Goal: Task Accomplishment & Management: Use online tool/utility

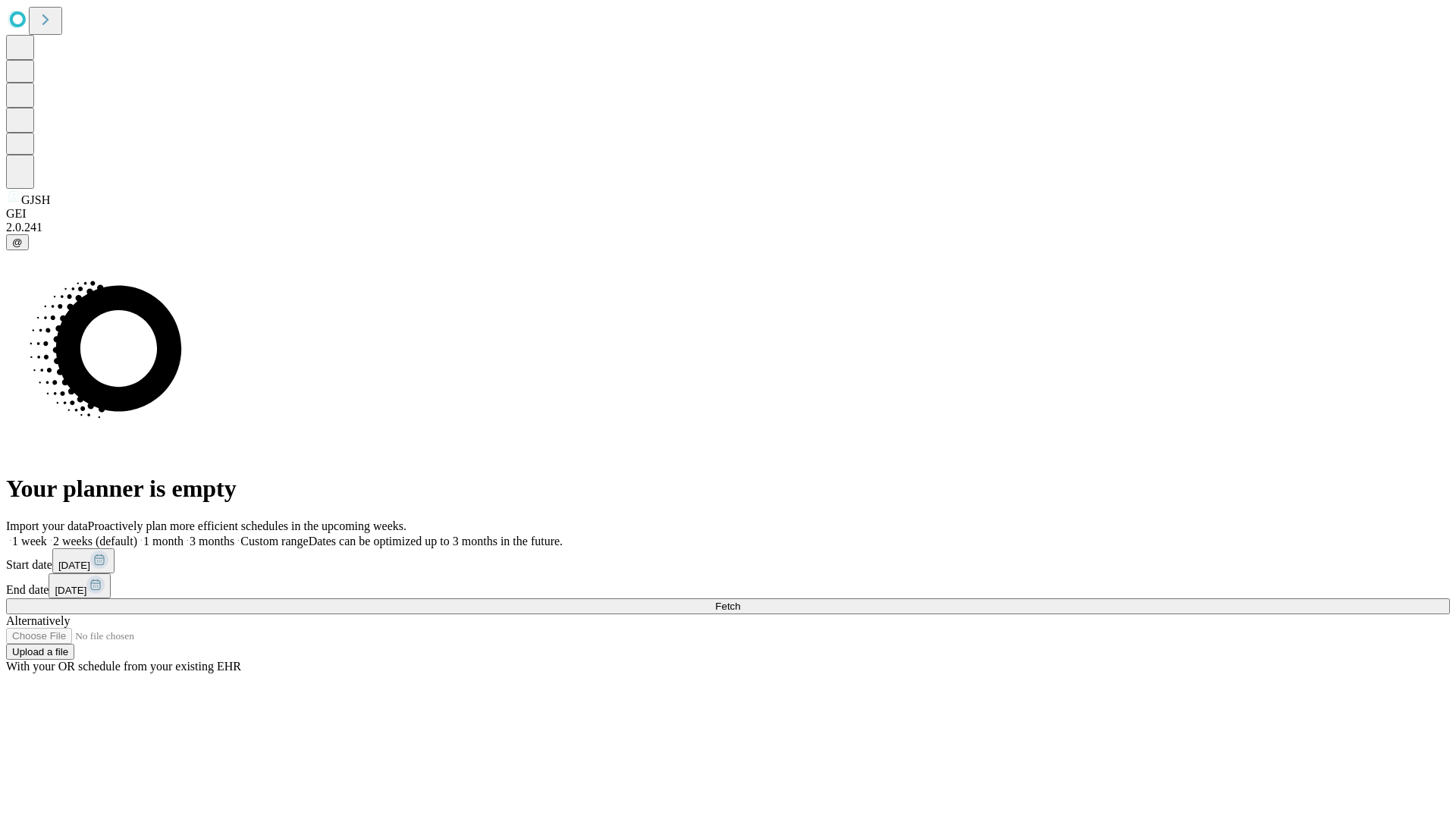
click at [137, 534] on label "2 weeks (default)" at bounding box center [92, 540] width 90 height 13
click at [740, 600] on span "Fetch" at bounding box center [727, 606] width 25 height 12
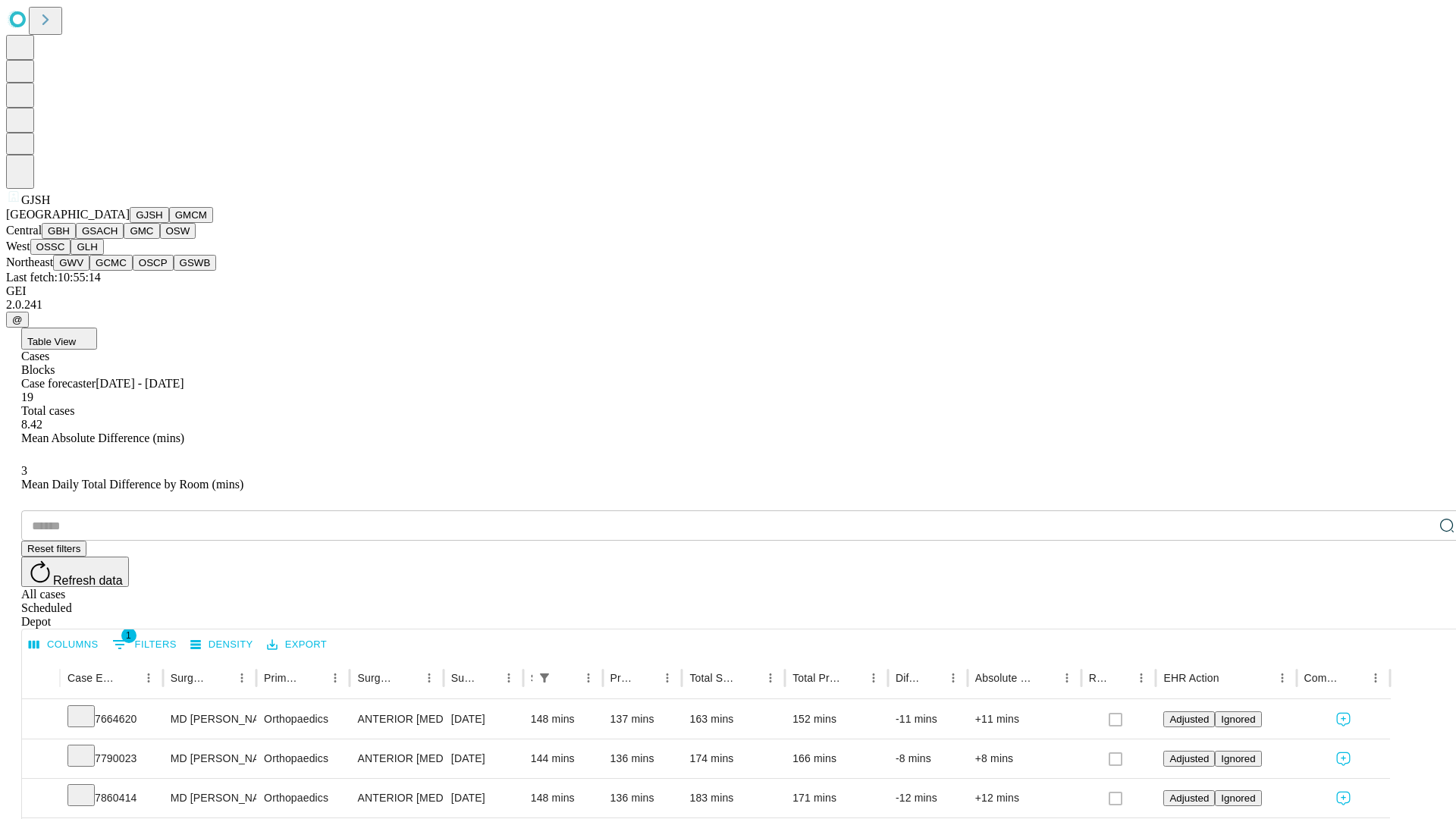
click at [169, 223] on button "GMCM" at bounding box center [191, 215] width 44 height 16
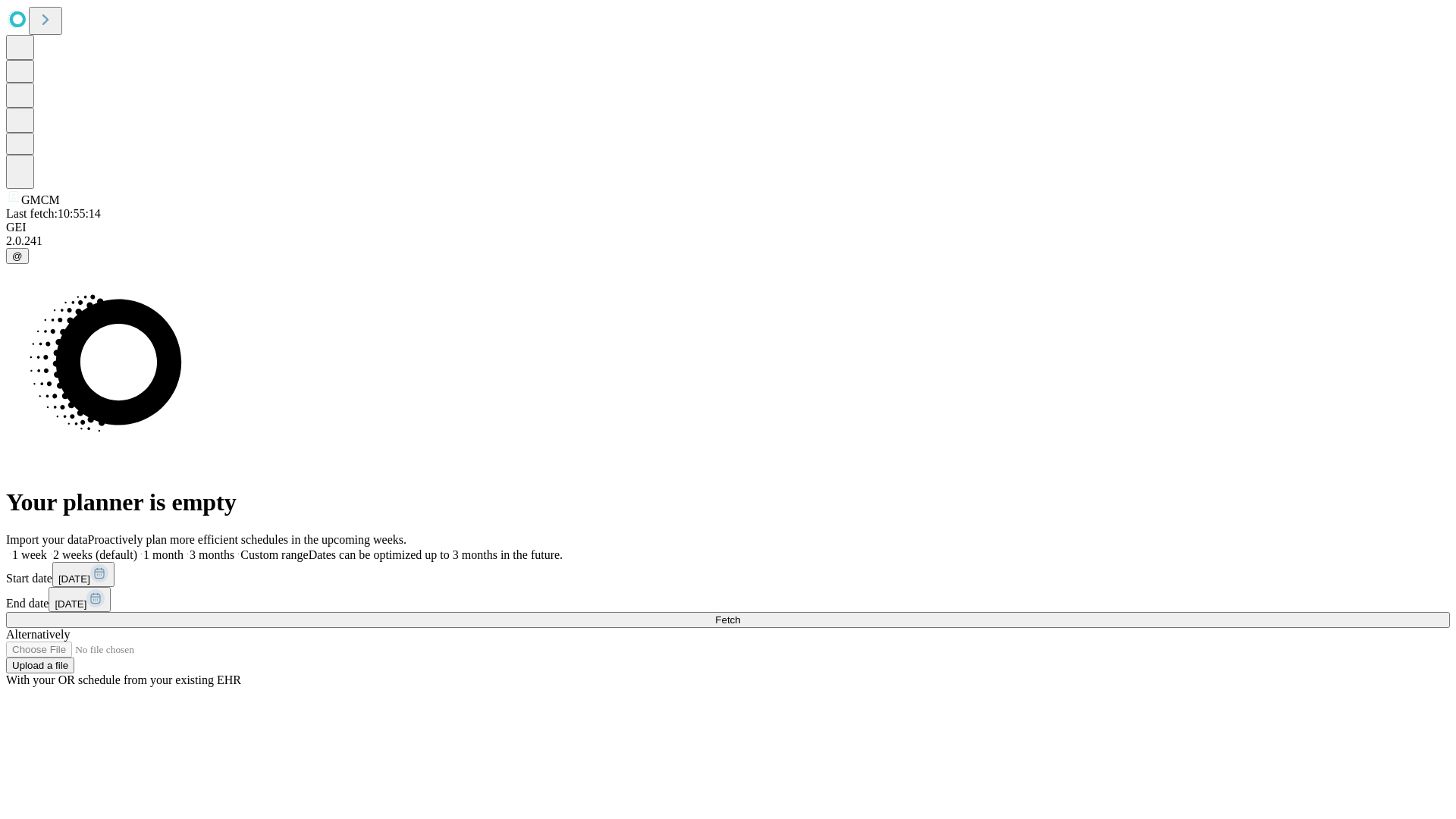
click at [137, 549] on label "2 weeks (default)" at bounding box center [92, 554] width 90 height 13
click at [740, 614] on span "Fetch" at bounding box center [727, 620] width 25 height 12
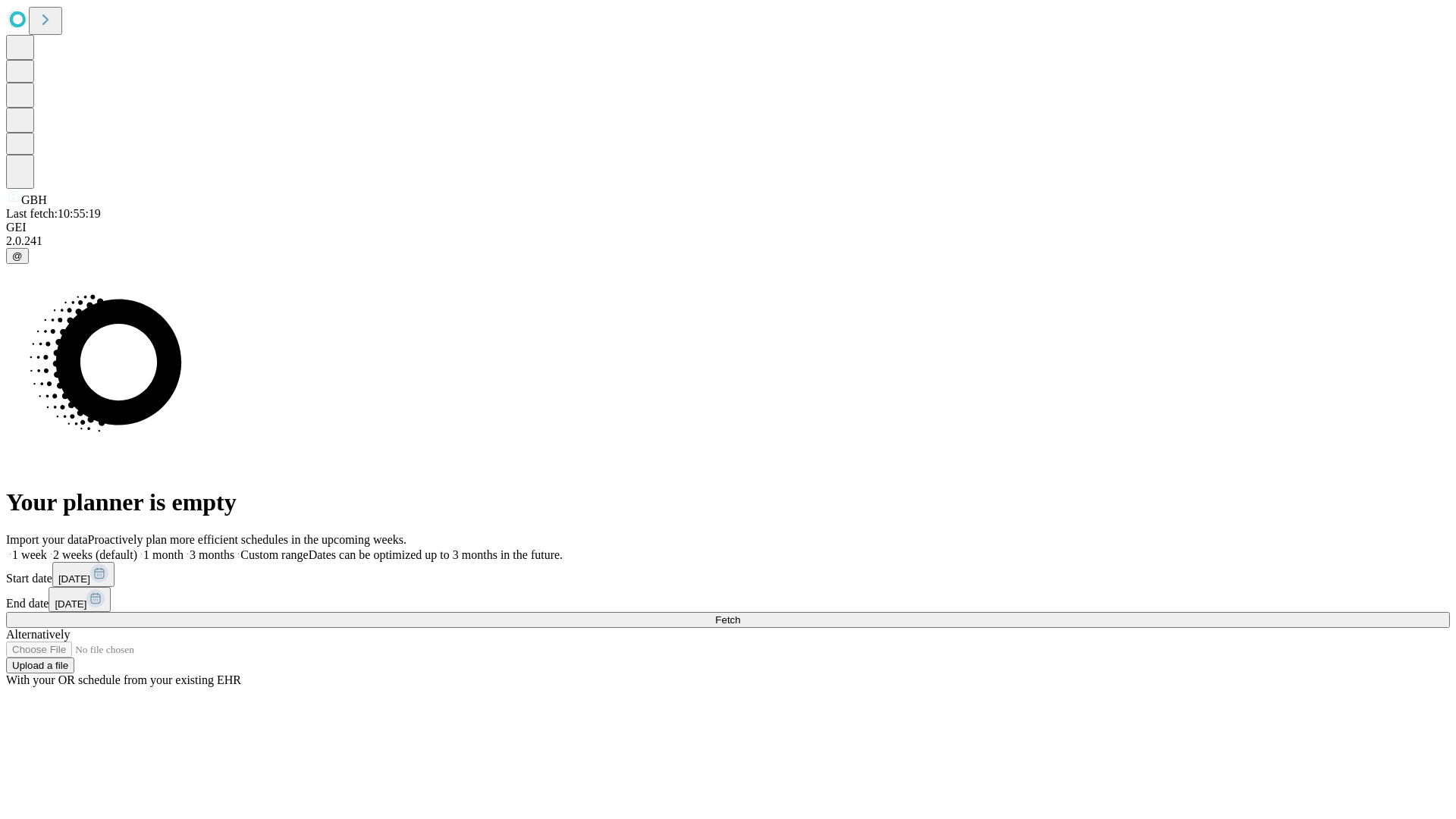
click at [137, 549] on label "2 weeks (default)" at bounding box center [92, 554] width 90 height 13
click at [740, 614] on span "Fetch" at bounding box center [727, 620] width 25 height 12
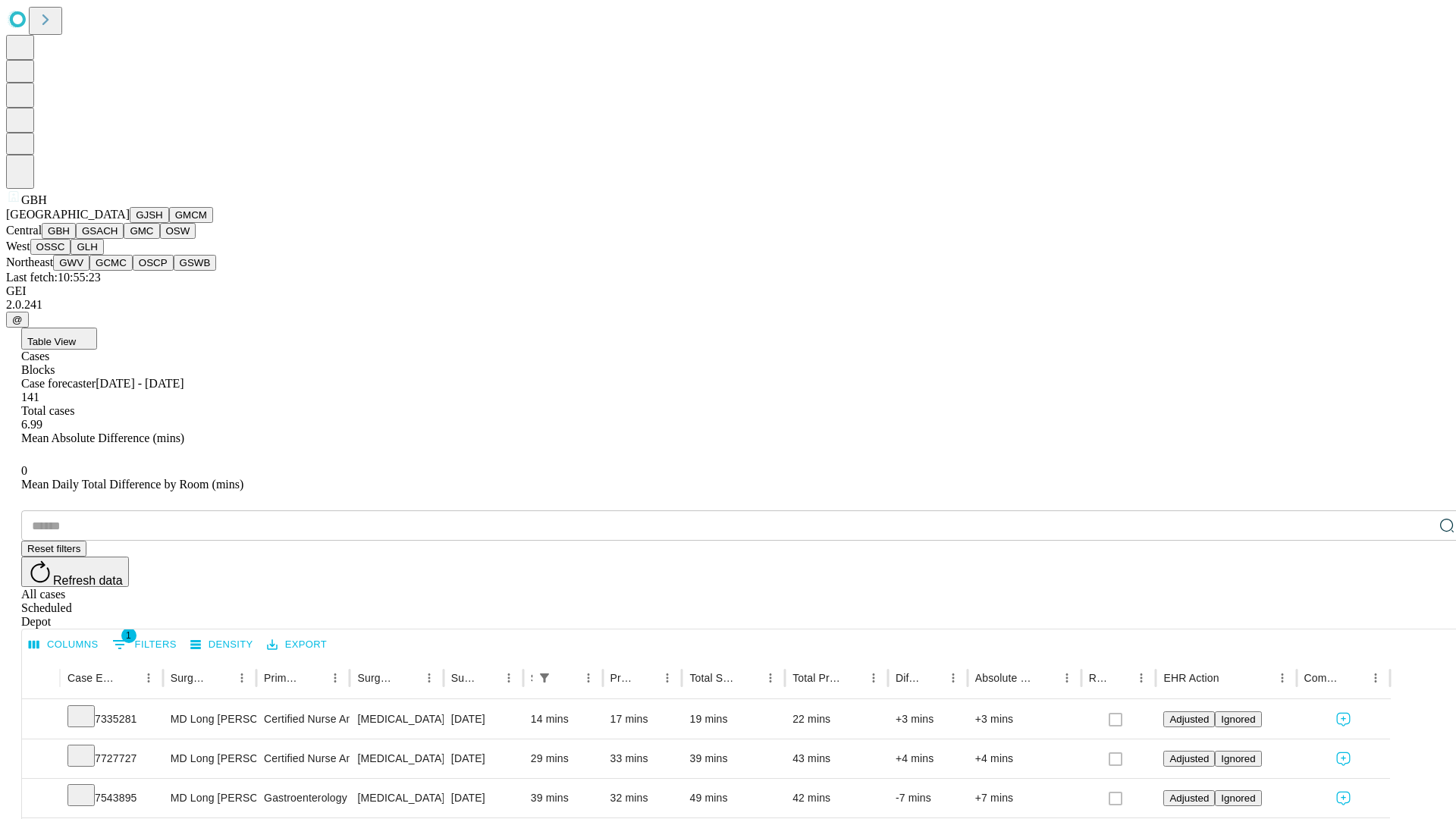
click at [118, 239] on button "GSACH" at bounding box center [99, 230] width 48 height 16
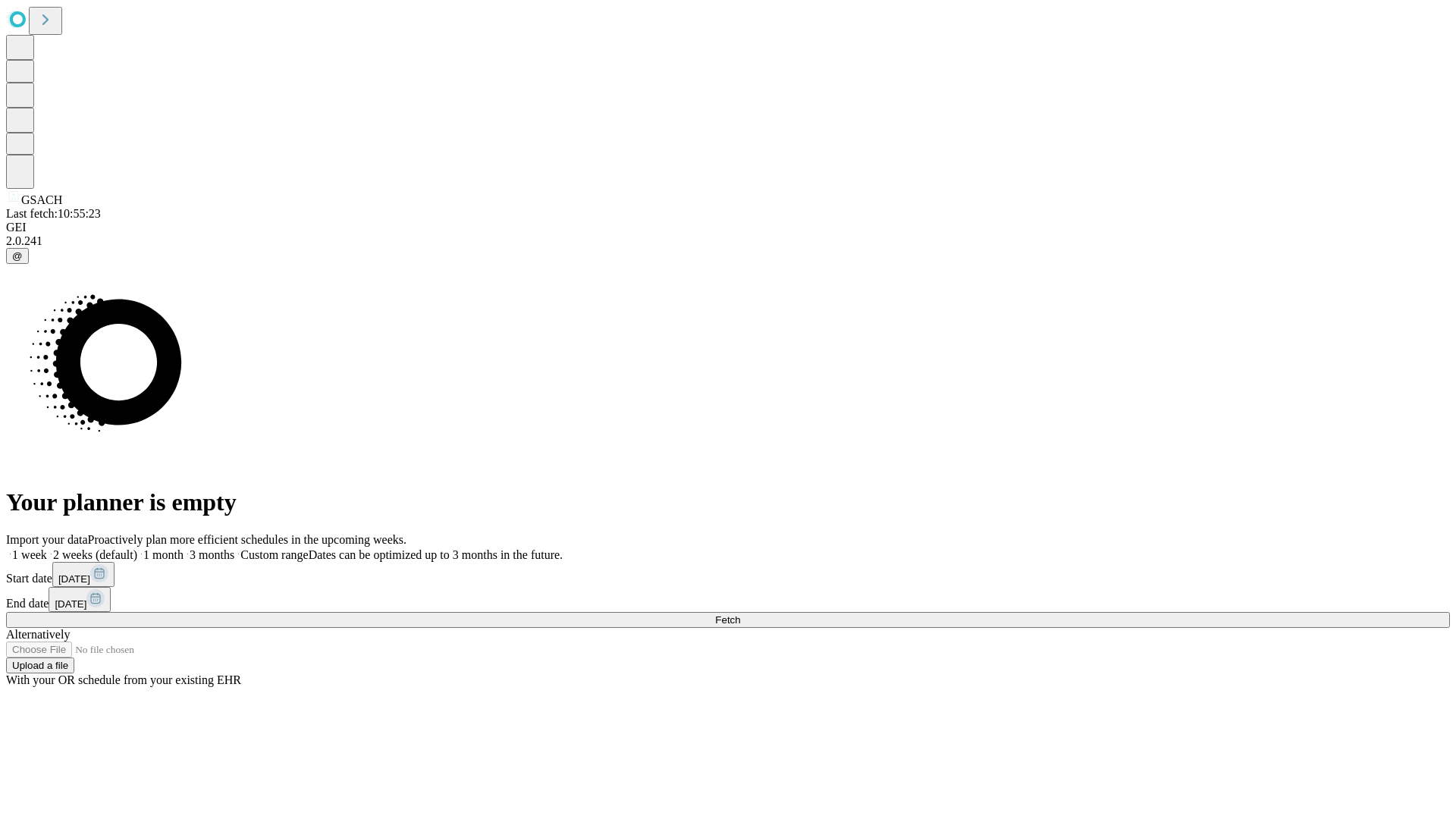
click at [740, 614] on span "Fetch" at bounding box center [727, 620] width 25 height 12
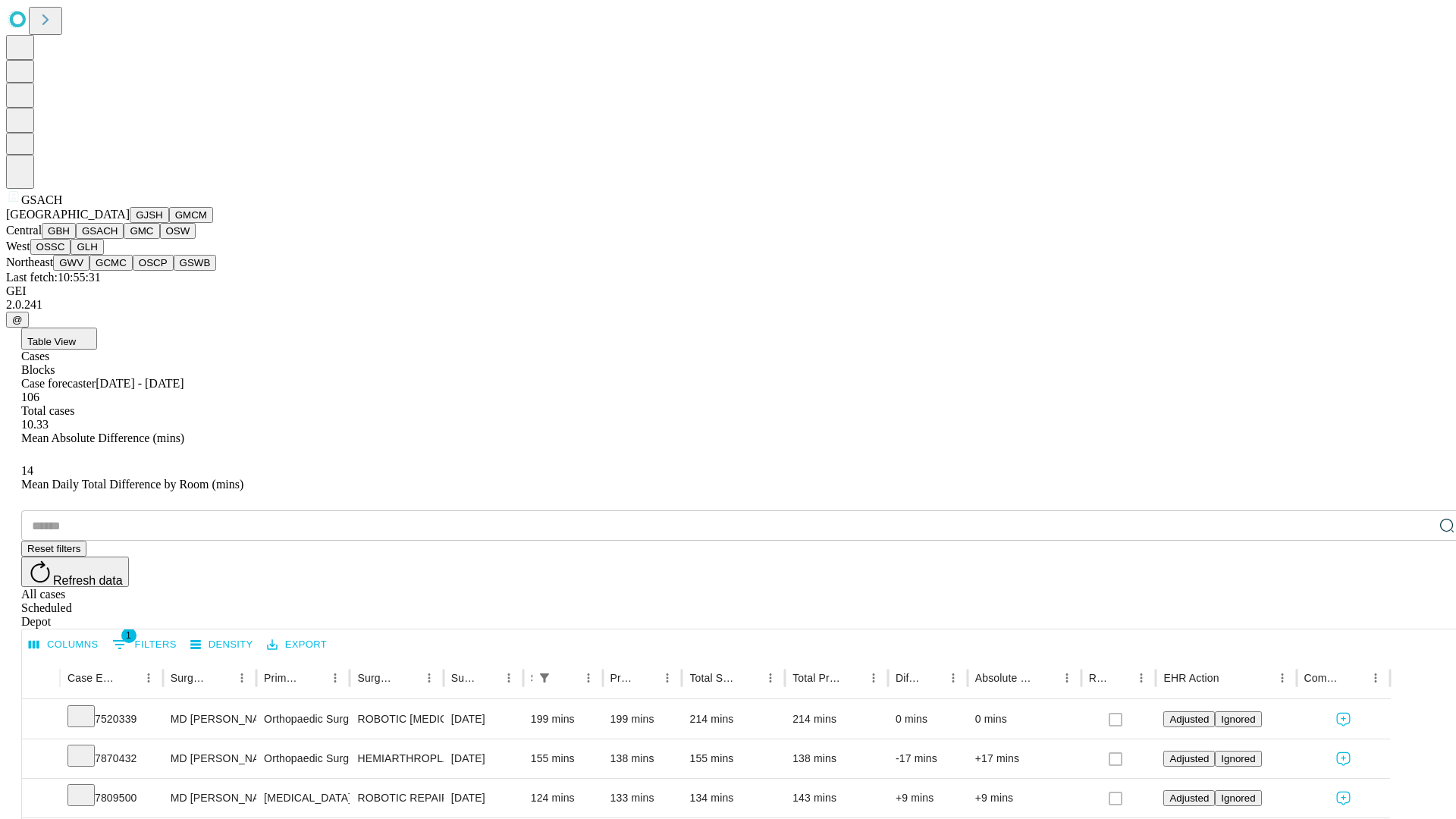
click at [124, 239] on button "GMC" at bounding box center [141, 230] width 36 height 16
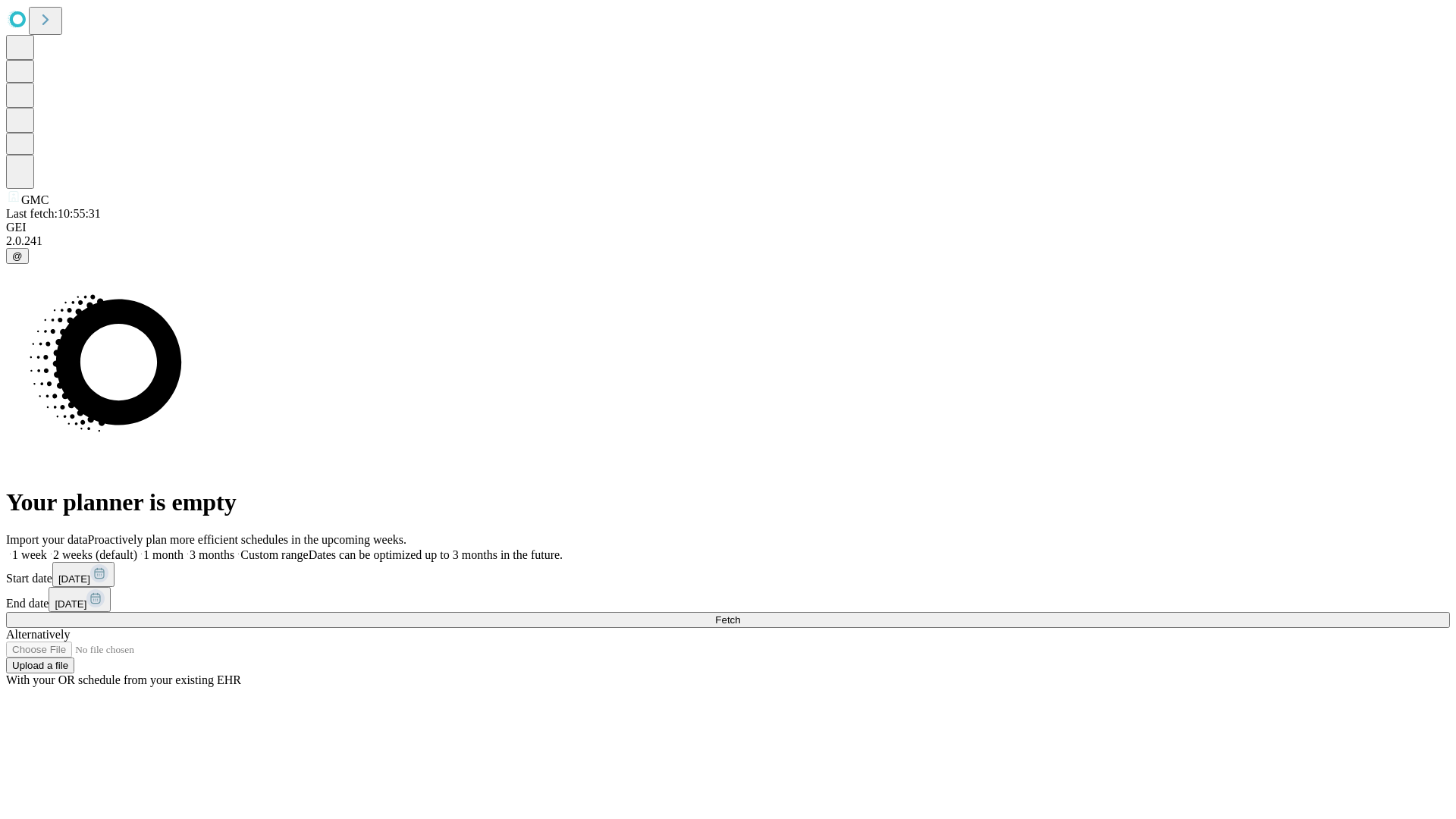
click at [137, 549] on label "2 weeks (default)" at bounding box center [92, 554] width 90 height 13
click at [740, 614] on span "Fetch" at bounding box center [727, 620] width 25 height 12
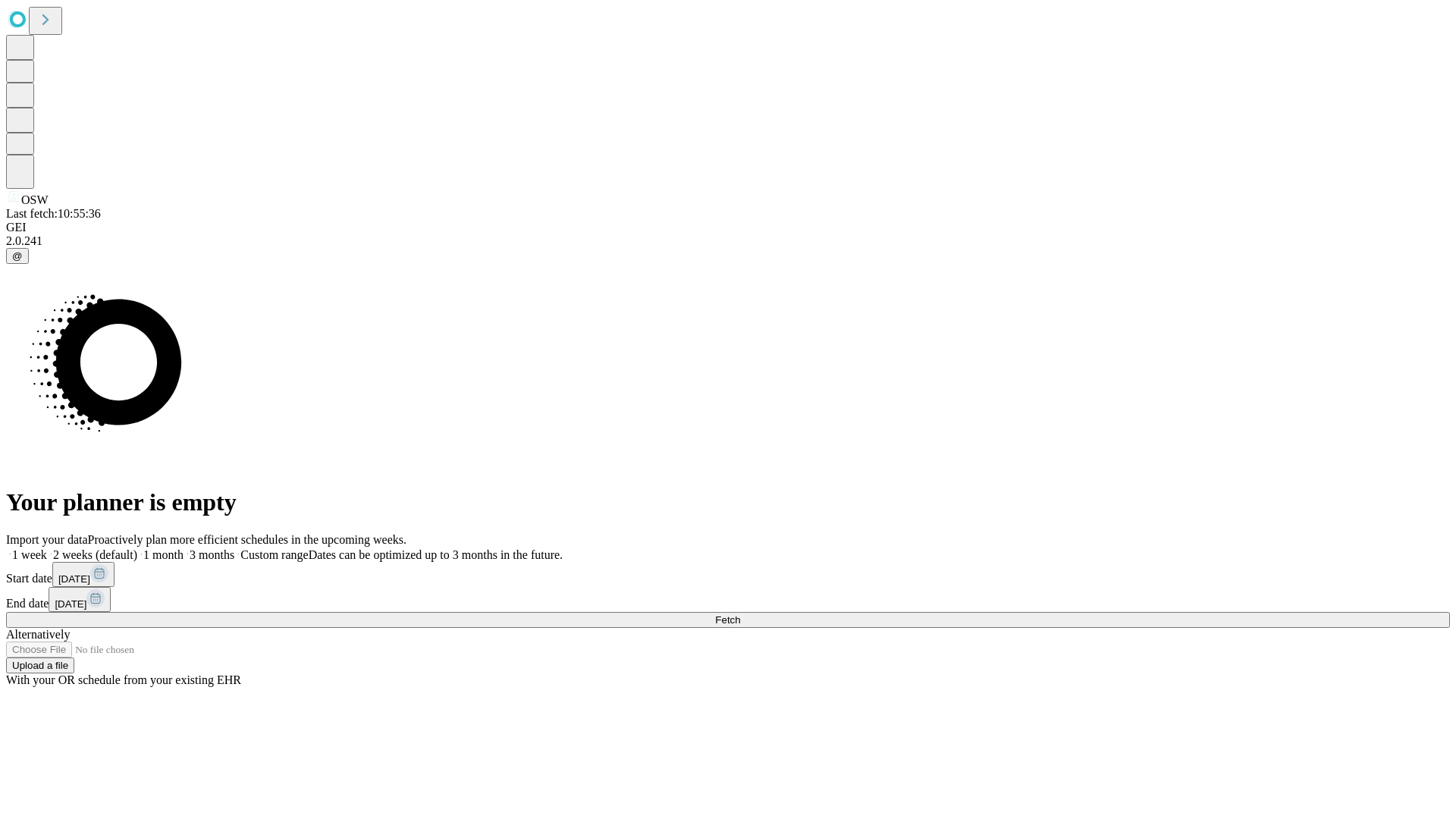
click at [137, 549] on label "2 weeks (default)" at bounding box center [92, 554] width 90 height 13
click at [740, 614] on span "Fetch" at bounding box center [727, 620] width 25 height 12
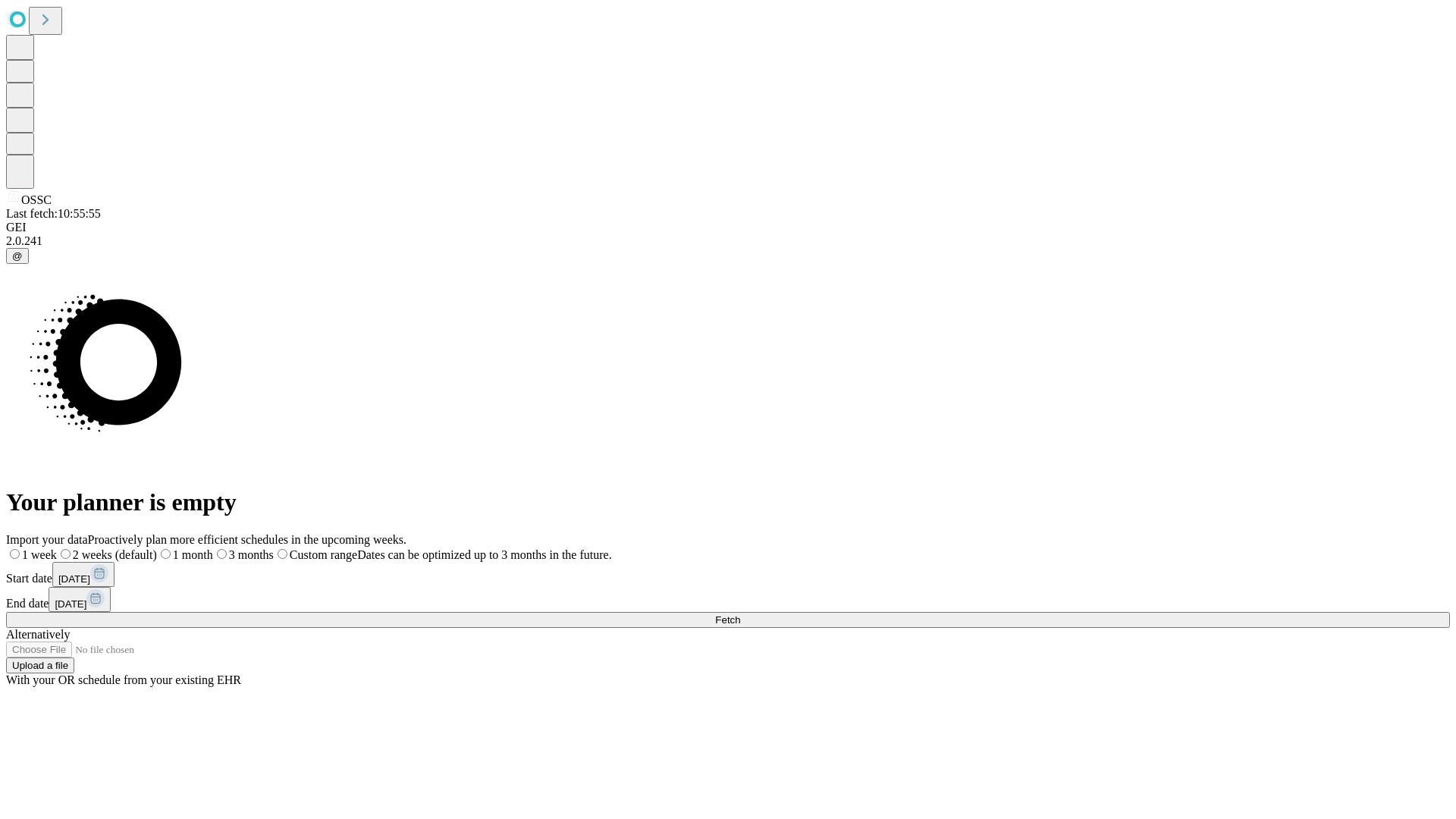
click at [157, 549] on label "2 weeks (default)" at bounding box center [107, 554] width 100 height 13
click at [740, 614] on span "Fetch" at bounding box center [727, 620] width 25 height 12
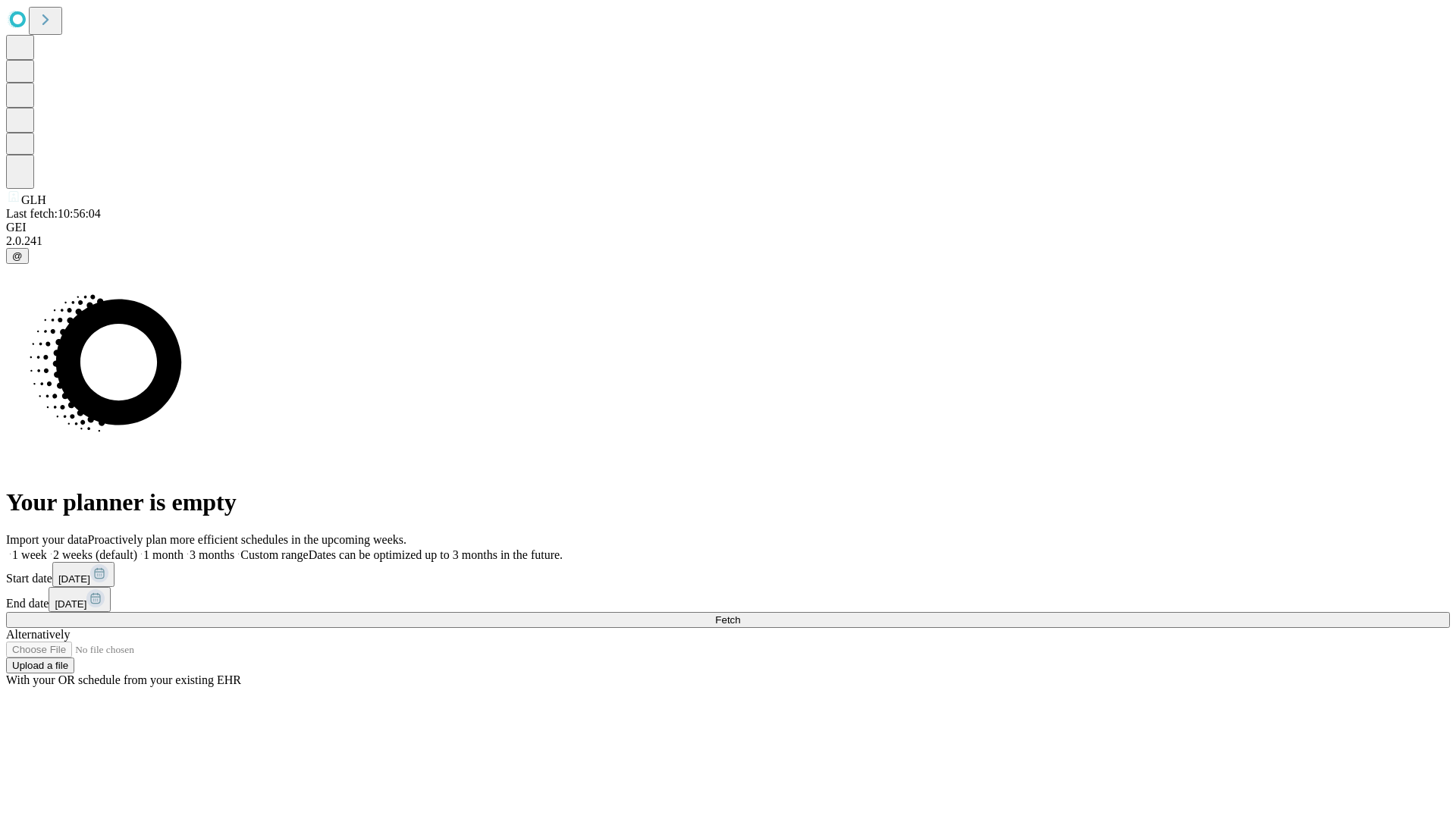
click at [137, 549] on label "2 weeks (default)" at bounding box center [92, 554] width 90 height 13
click at [740, 614] on span "Fetch" at bounding box center [727, 620] width 25 height 12
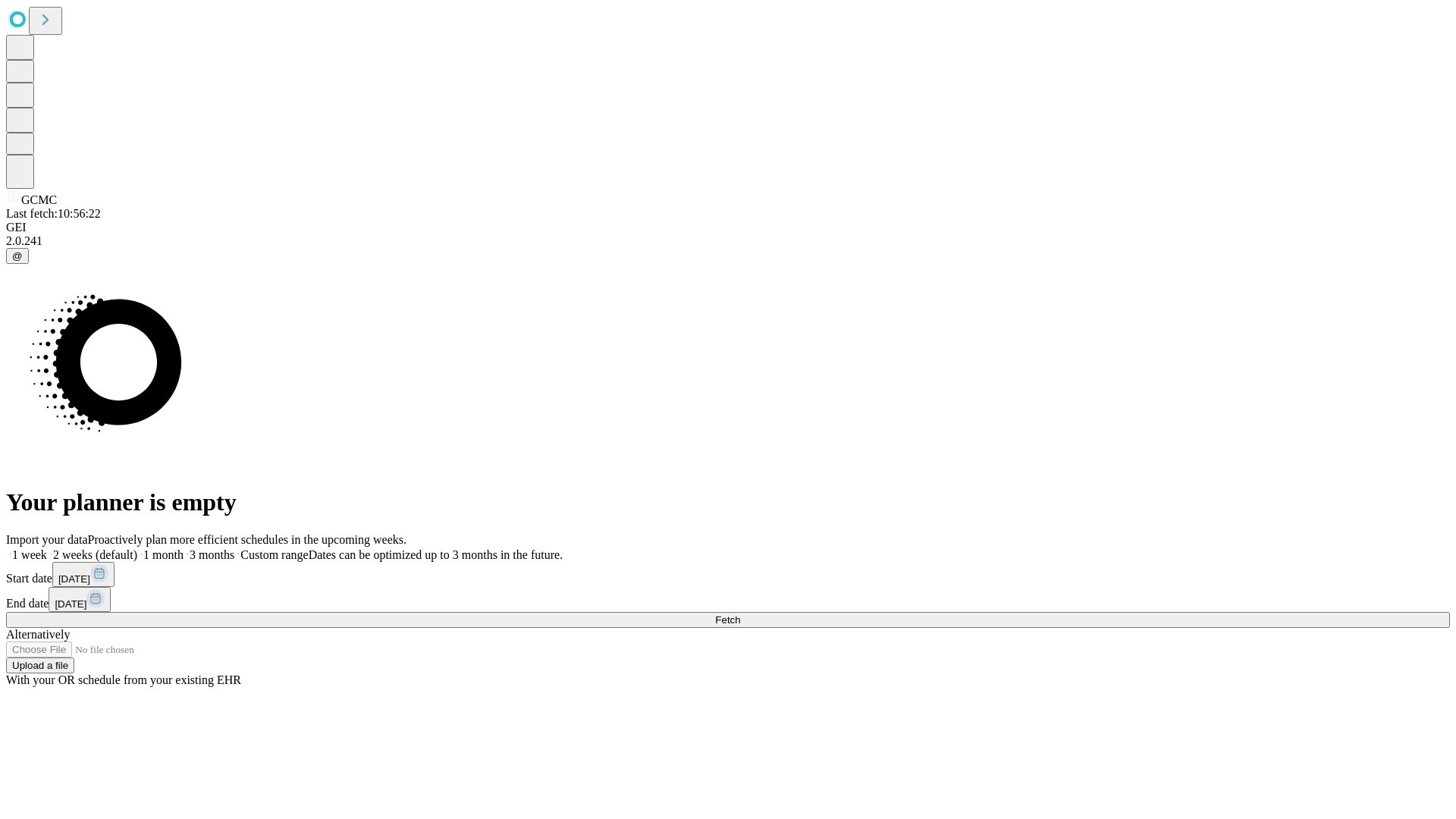
click at [137, 549] on label "2 weeks (default)" at bounding box center [92, 554] width 90 height 13
click at [740, 614] on span "Fetch" at bounding box center [727, 620] width 25 height 12
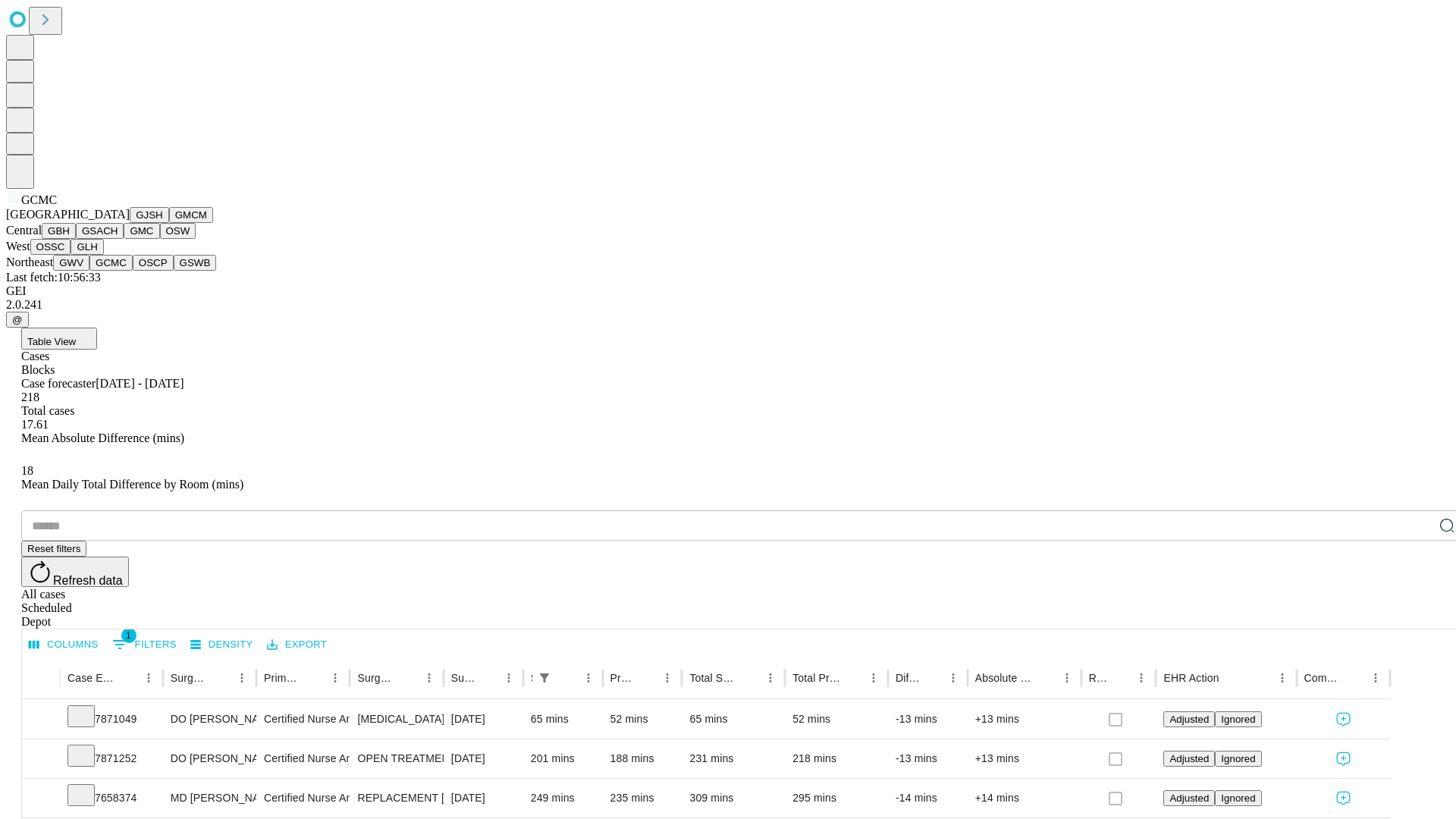
click at [133, 270] on button "OSCP" at bounding box center [153, 262] width 41 height 16
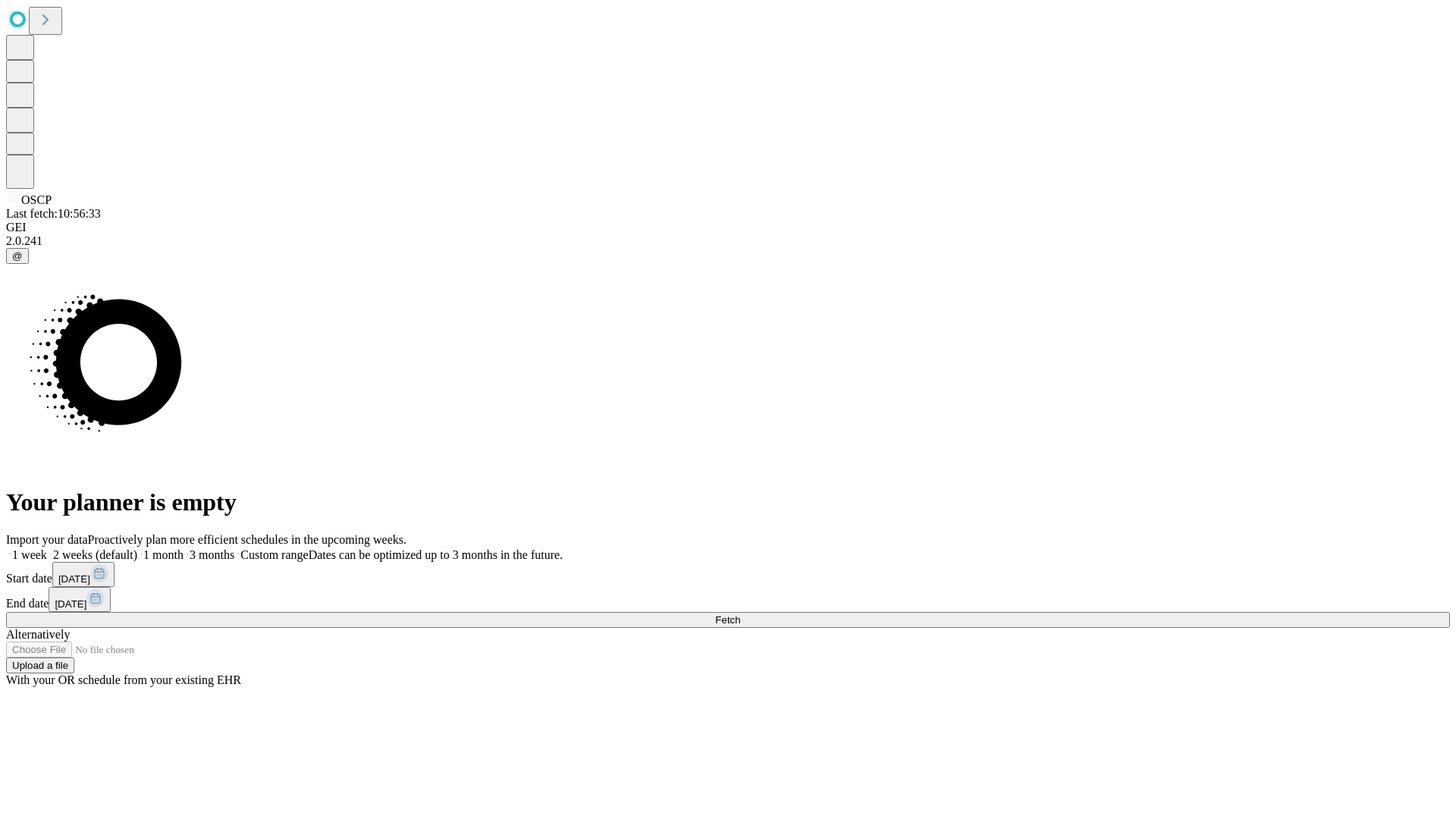
click at [137, 549] on label "2 weeks (default)" at bounding box center [92, 554] width 90 height 13
click at [740, 614] on span "Fetch" at bounding box center [727, 620] width 25 height 12
